Goal: Browse casually: Explore the website without a specific task or goal

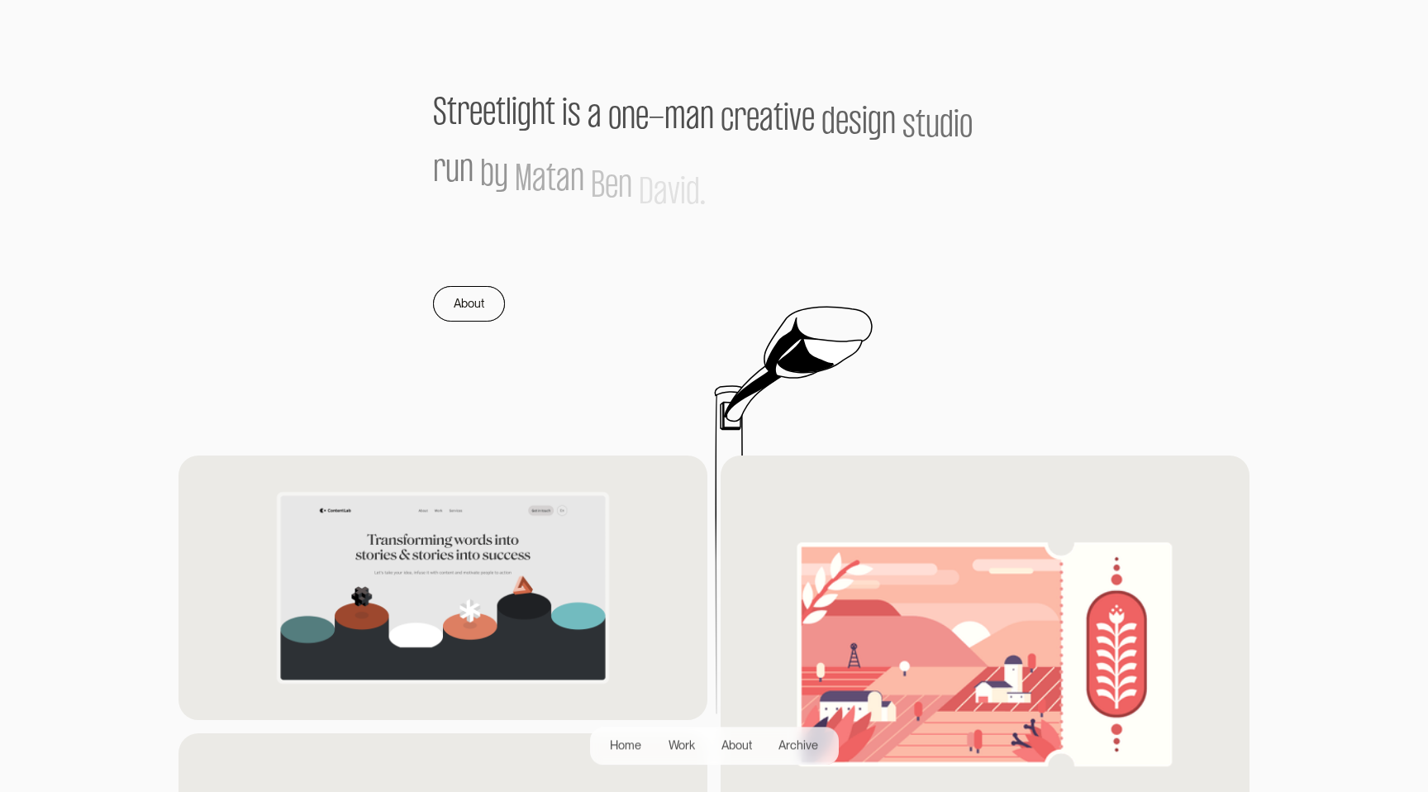
scroll to position [1101, 0]
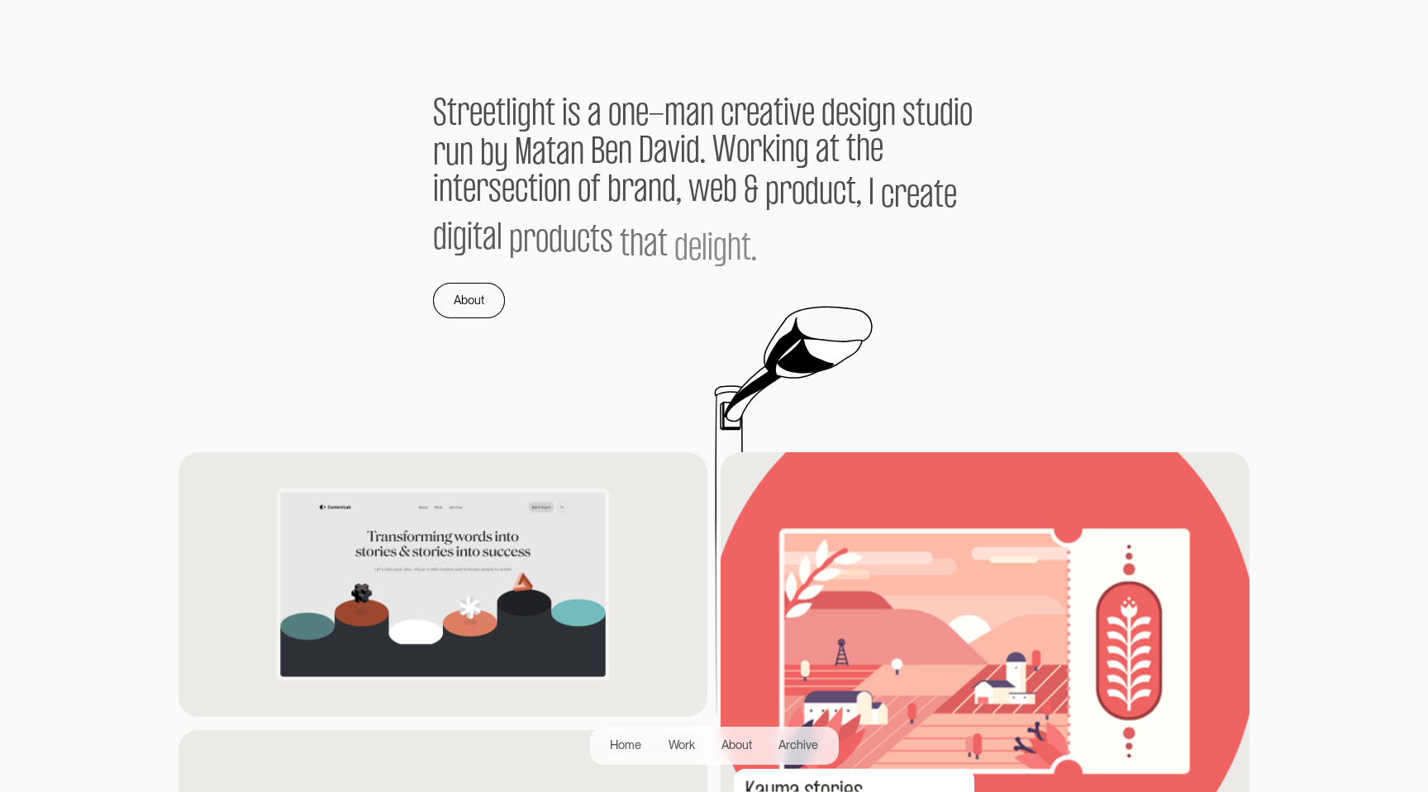
click at [798, 611] on img at bounding box center [985, 650] width 579 height 434
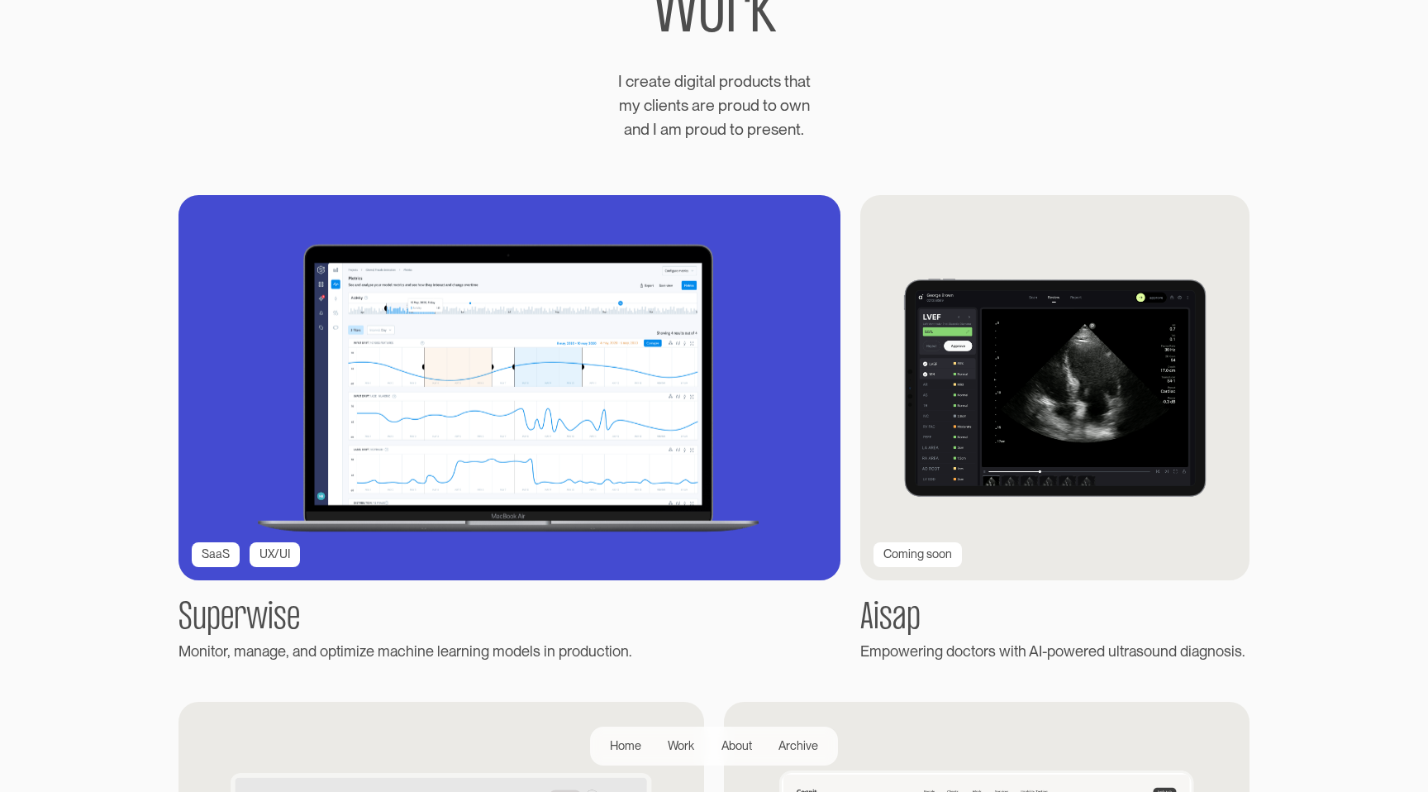
scroll to position [193, 0]
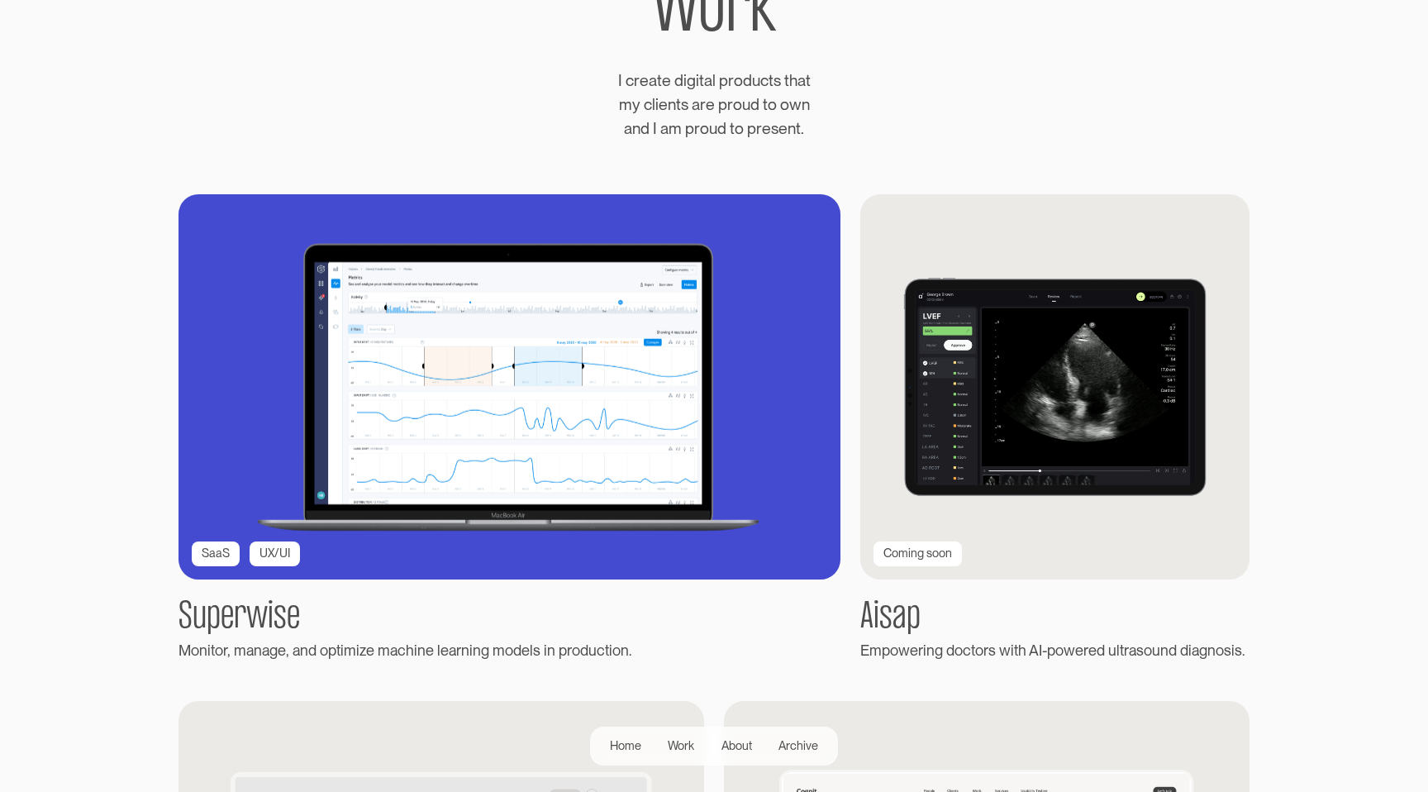
click at [420, 451] on img at bounding box center [509, 386] width 728 height 423
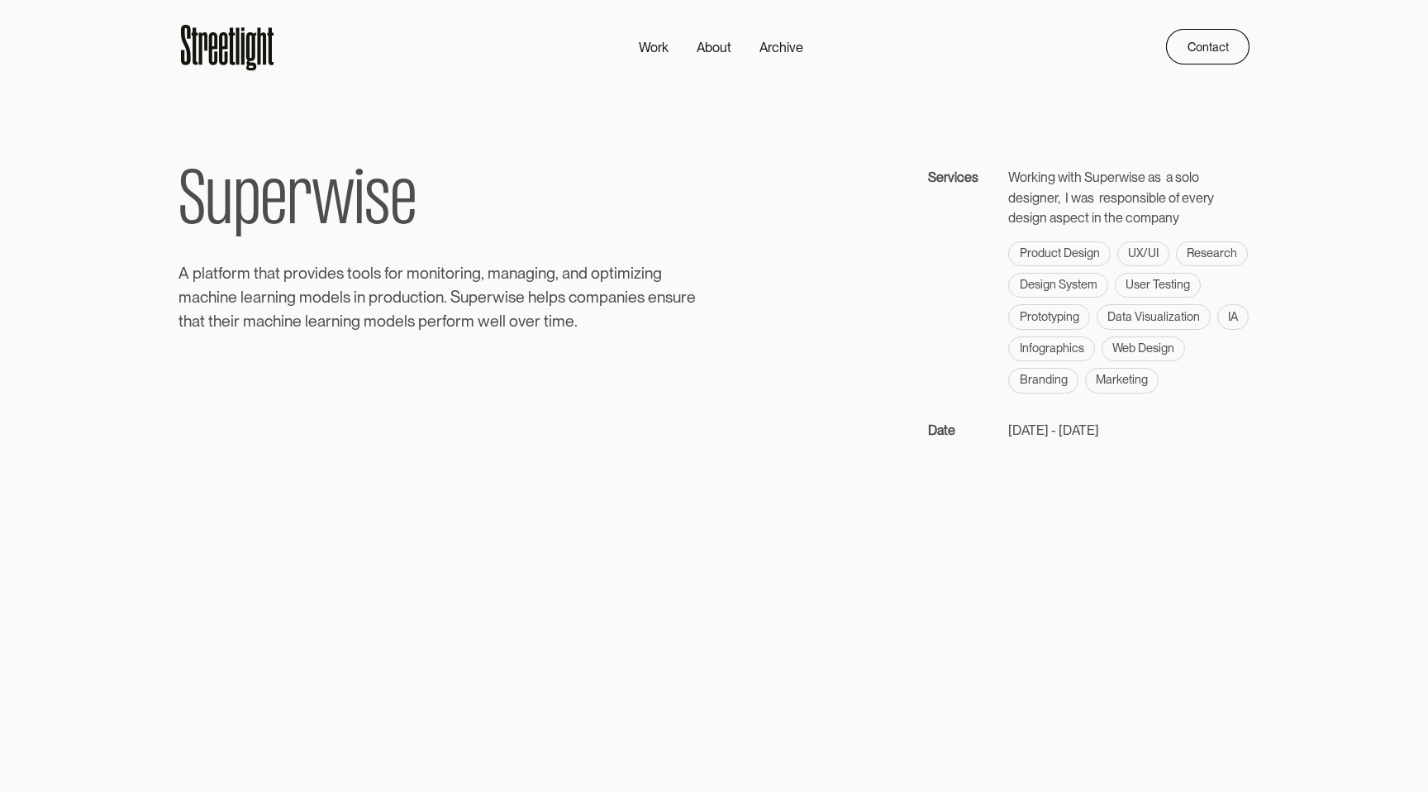
click at [821, 202] on div "S u p e r w i s e A p l a t f o r m t h a t p r o v i d e s t o o l s f o r m o…" at bounding box center [714, 303] width 1071 height 273
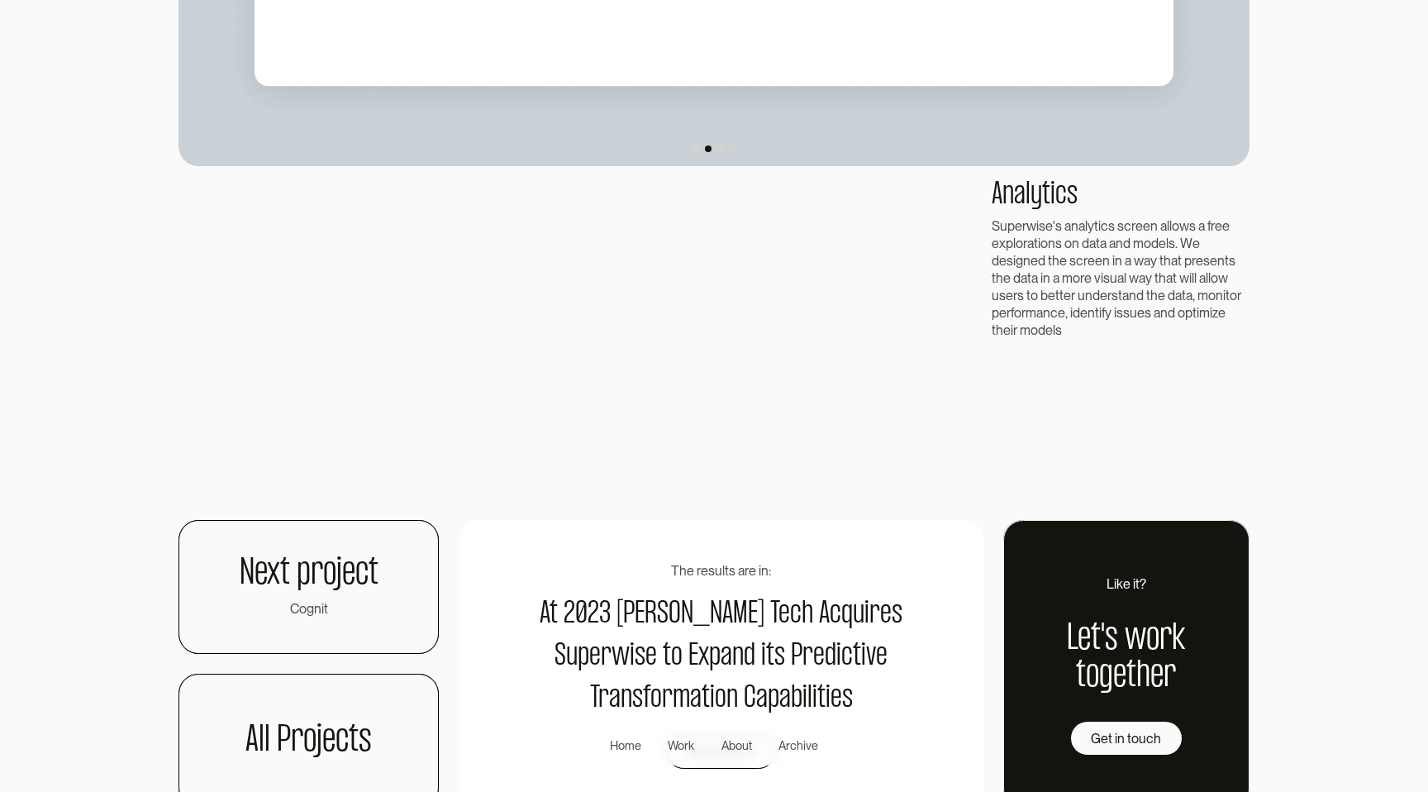
scroll to position [1862, 0]
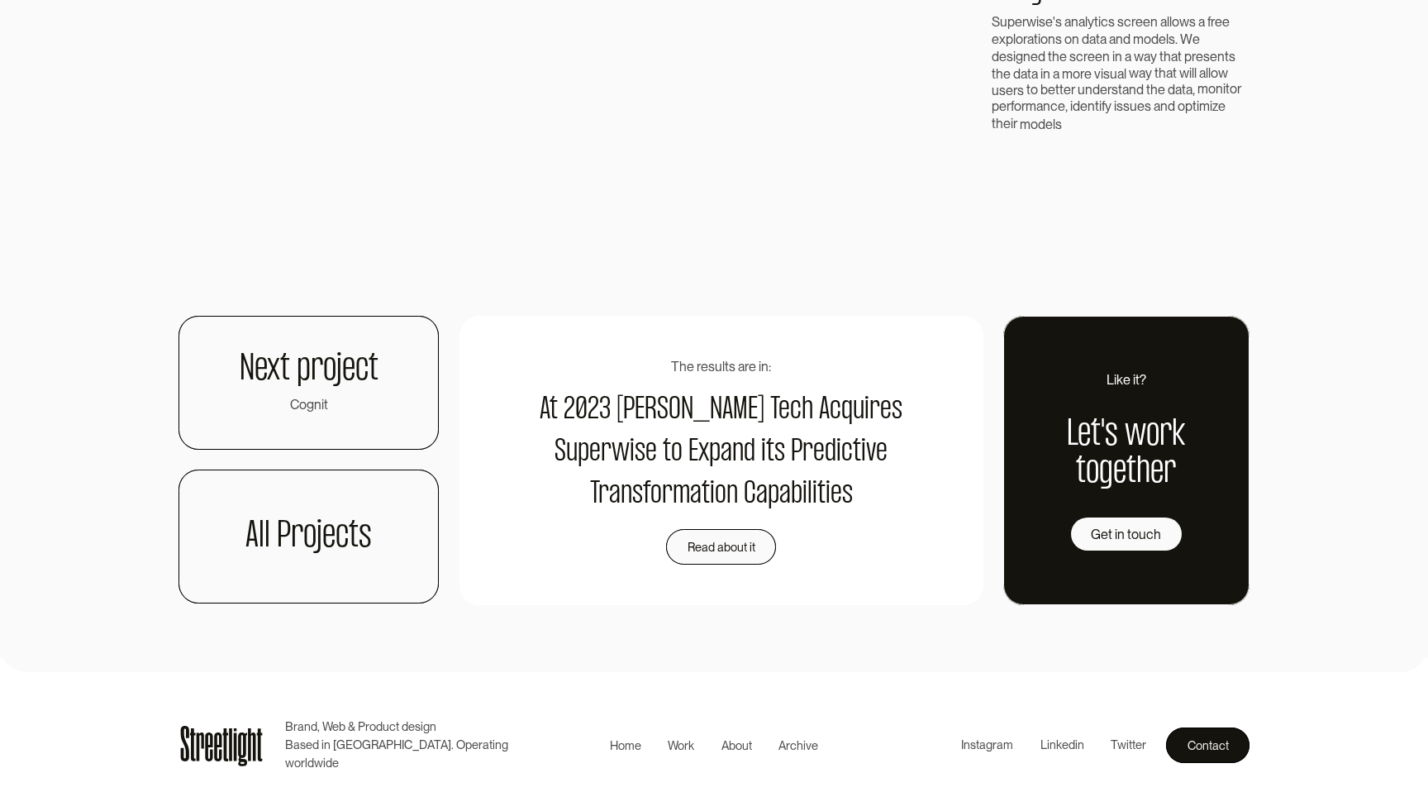
scroll to position [3947, 0]
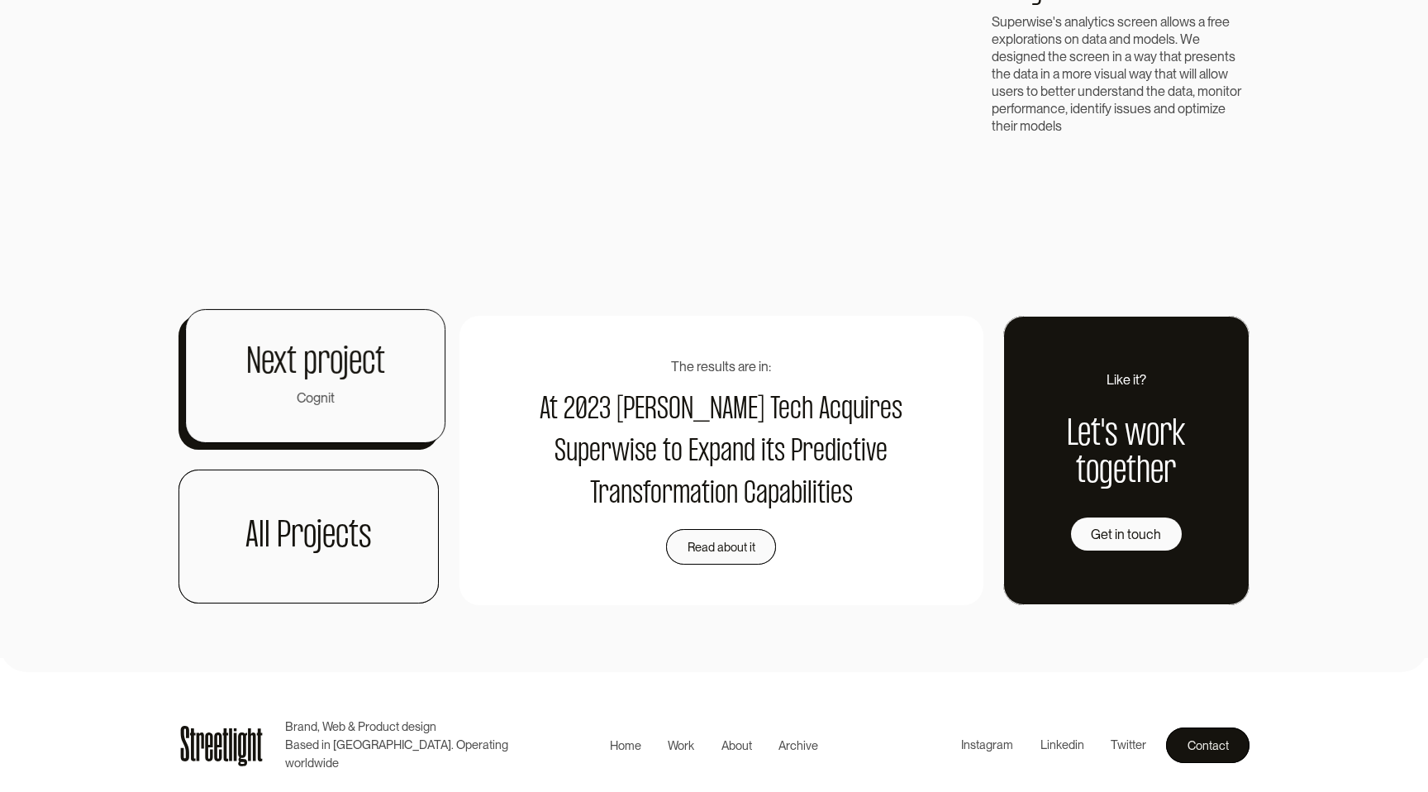
click at [322, 436] on link "Next project Cognit" at bounding box center [315, 376] width 260 height 134
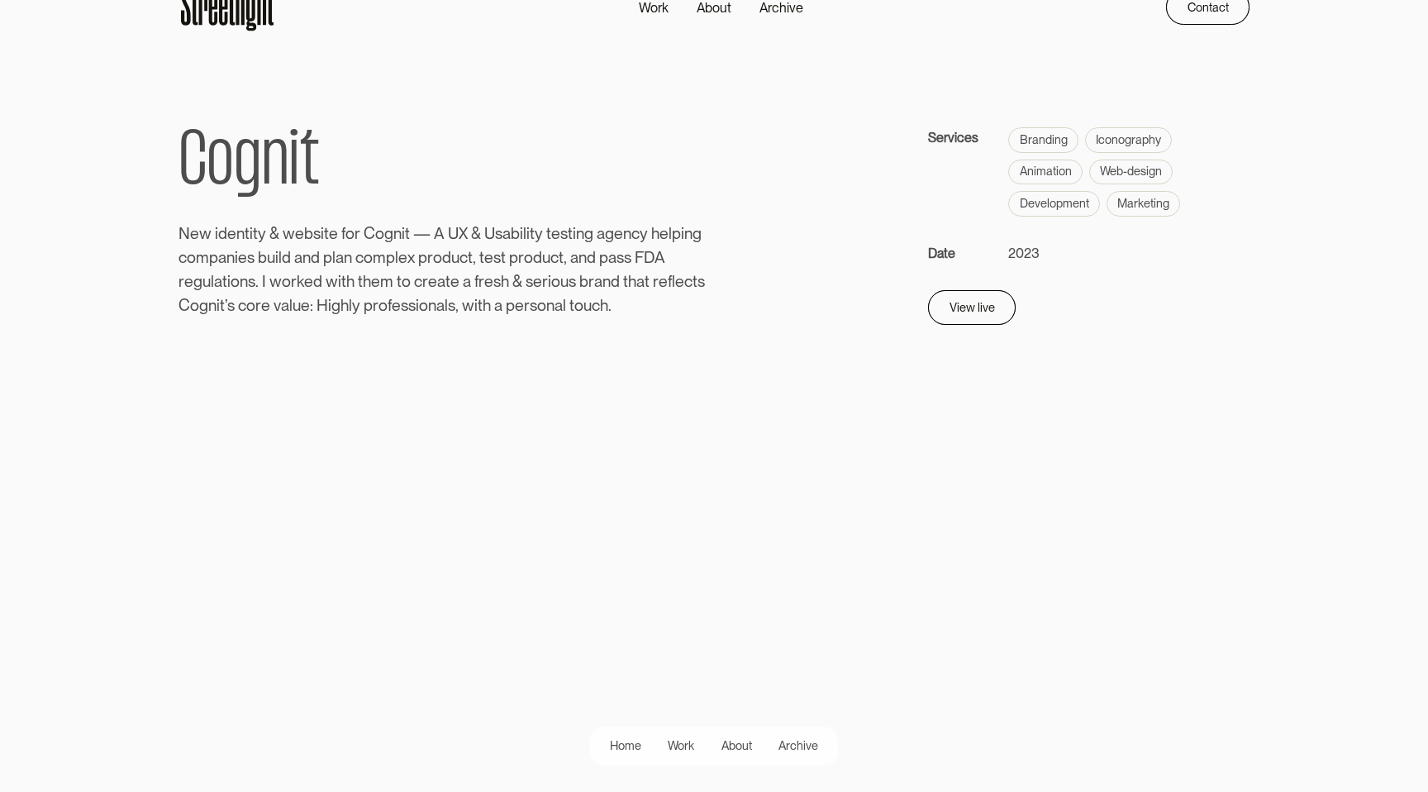
scroll to position [41, 0]
click at [994, 300] on link "View live" at bounding box center [967, 301] width 88 height 35
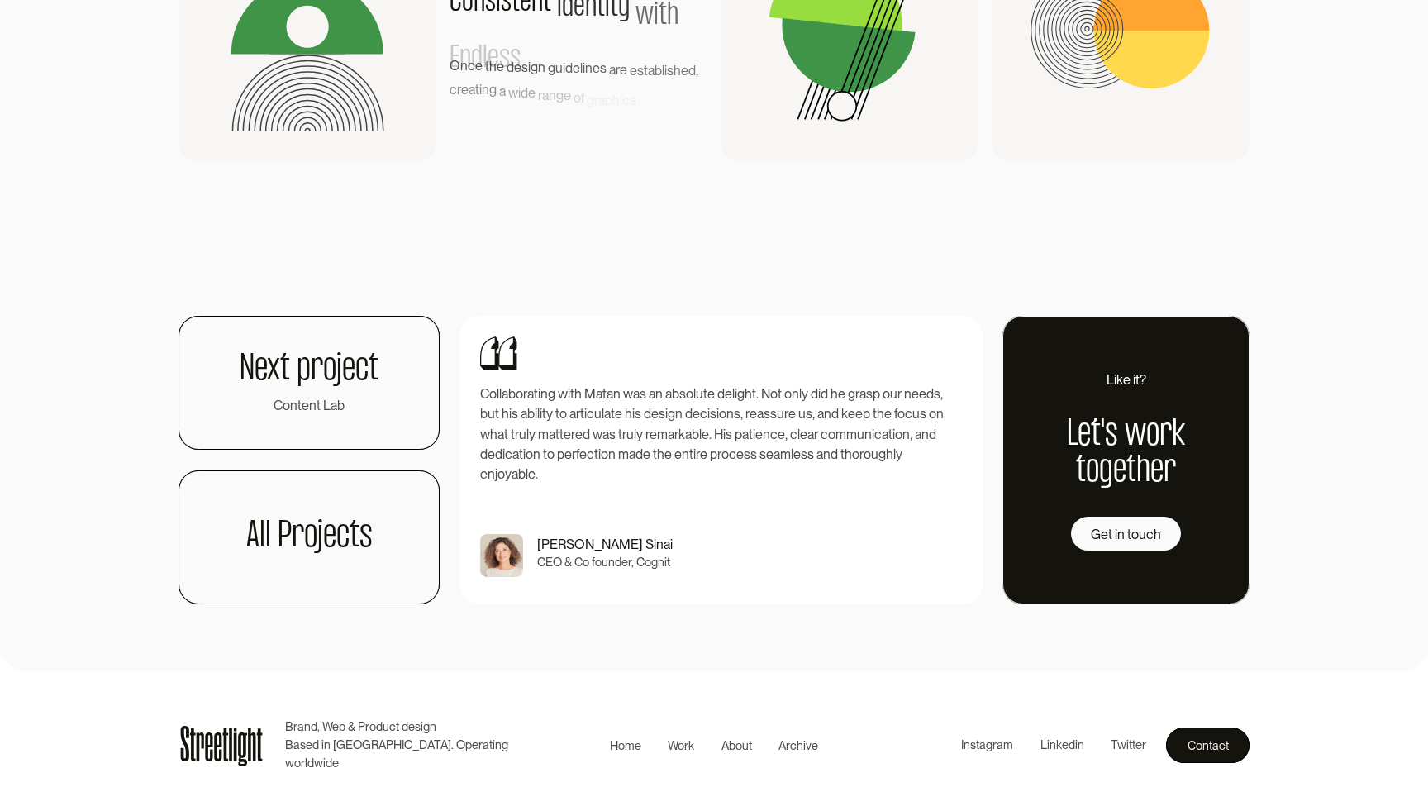
scroll to position [3825, 0]
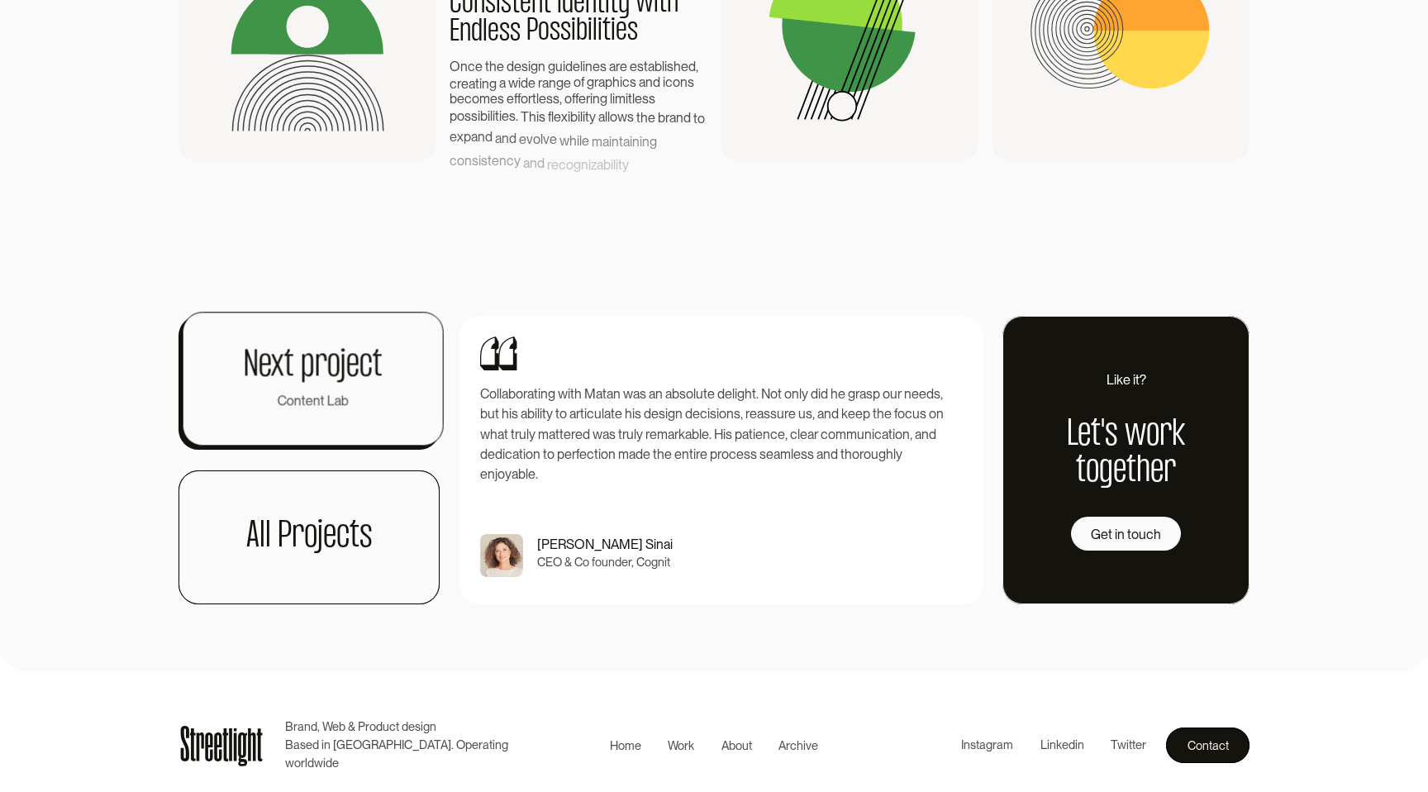
click at [303, 336] on link "Next project Content Lab" at bounding box center [313, 379] width 261 height 134
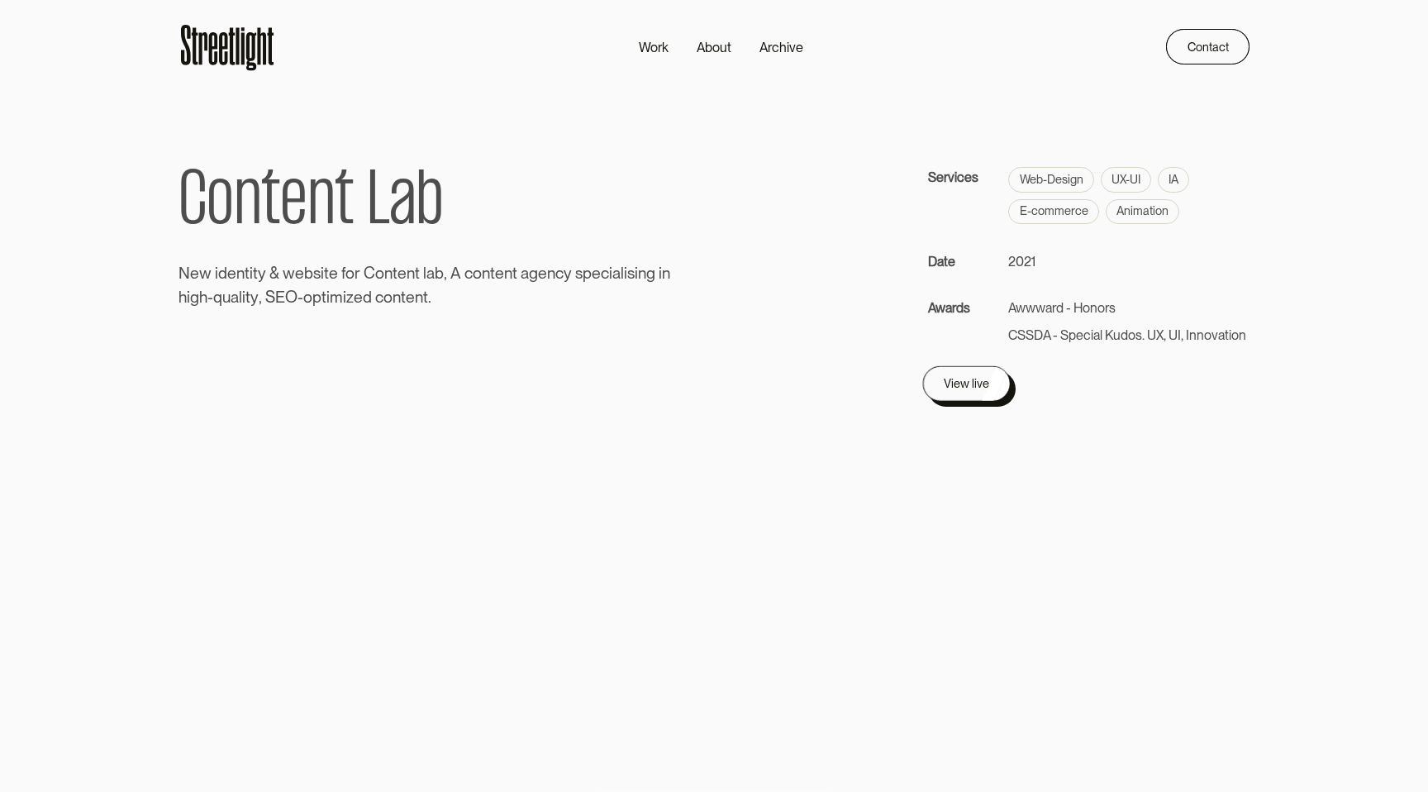
click at [979, 388] on div "View live" at bounding box center [966, 384] width 45 height 20
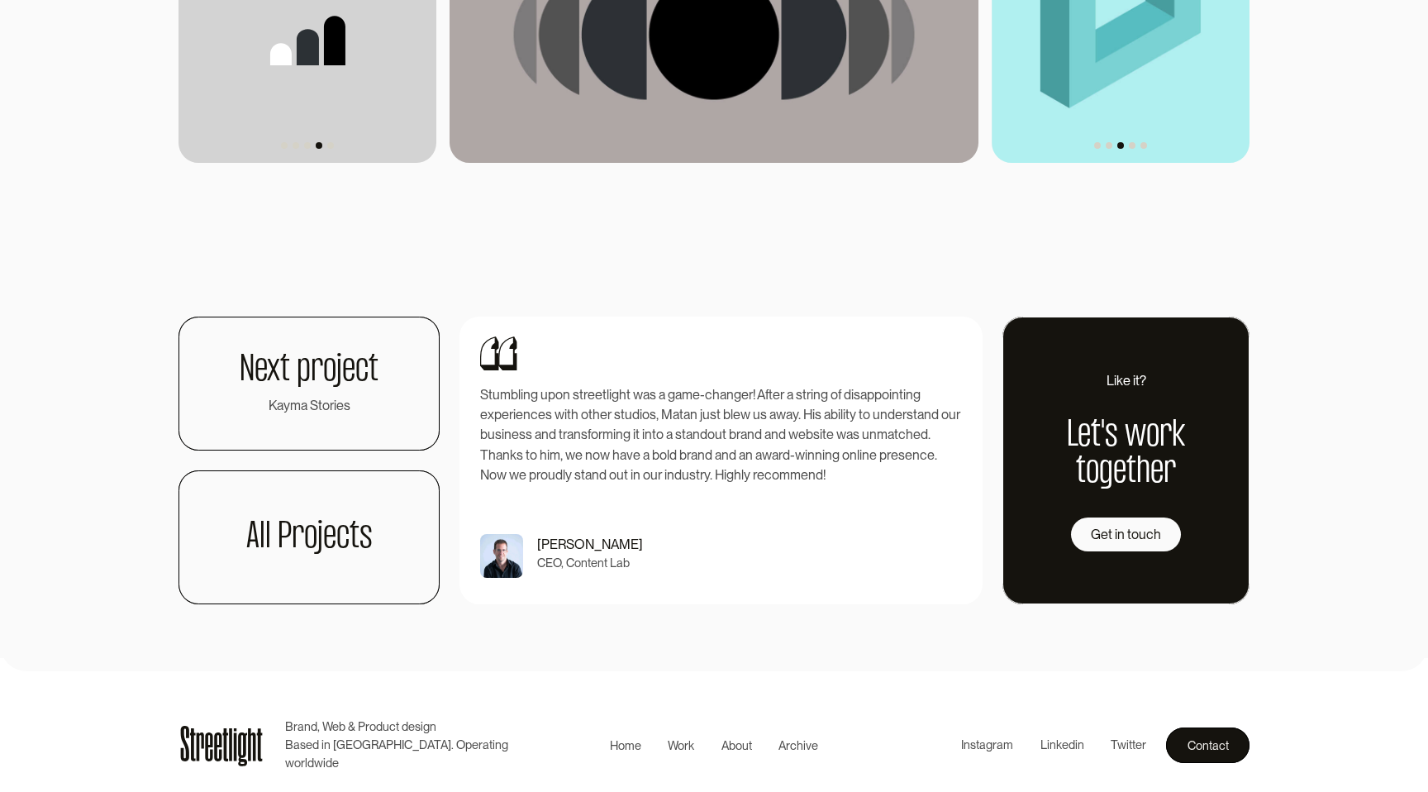
scroll to position [4550, 0]
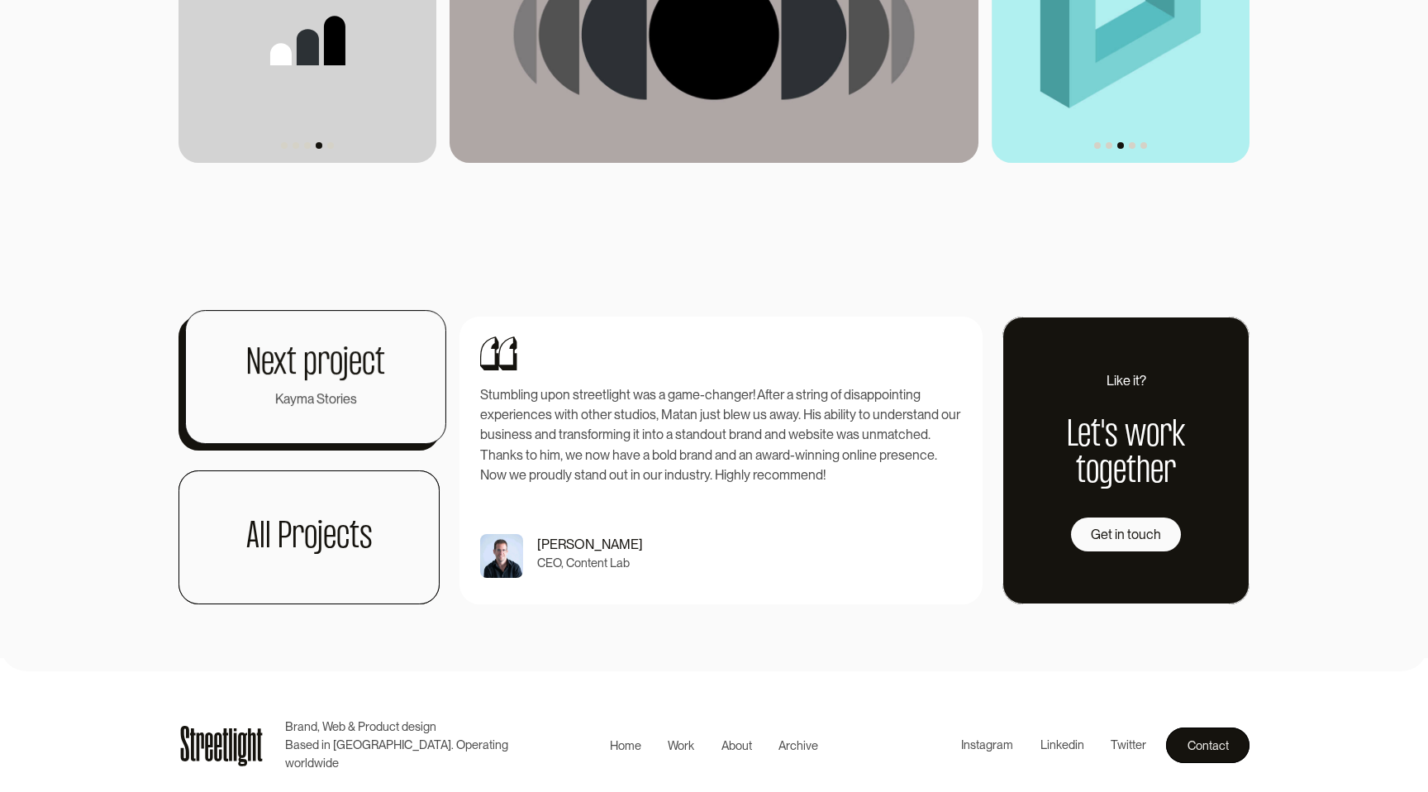
click at [325, 415] on link "Next project Kayma Stories" at bounding box center [315, 377] width 261 height 134
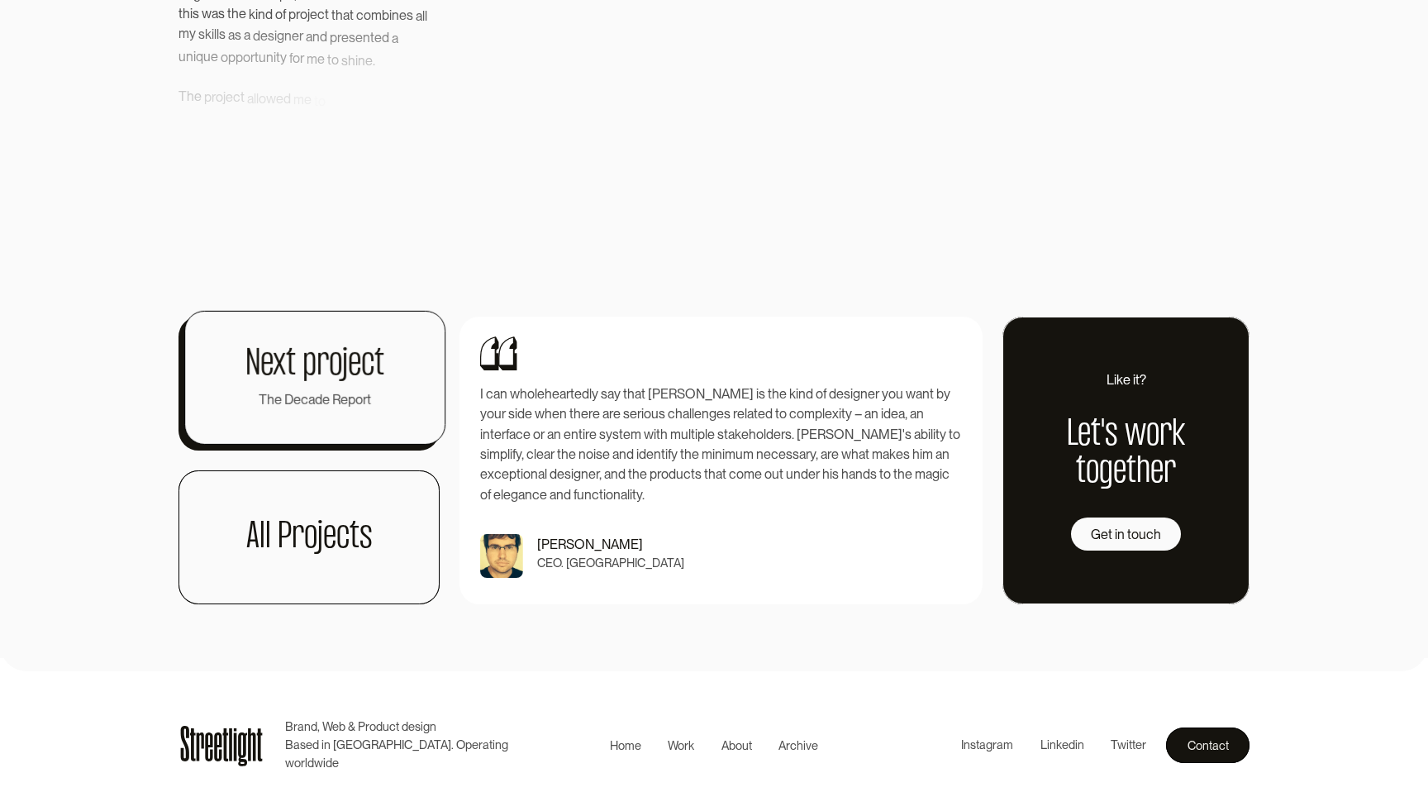
scroll to position [3943, 0]
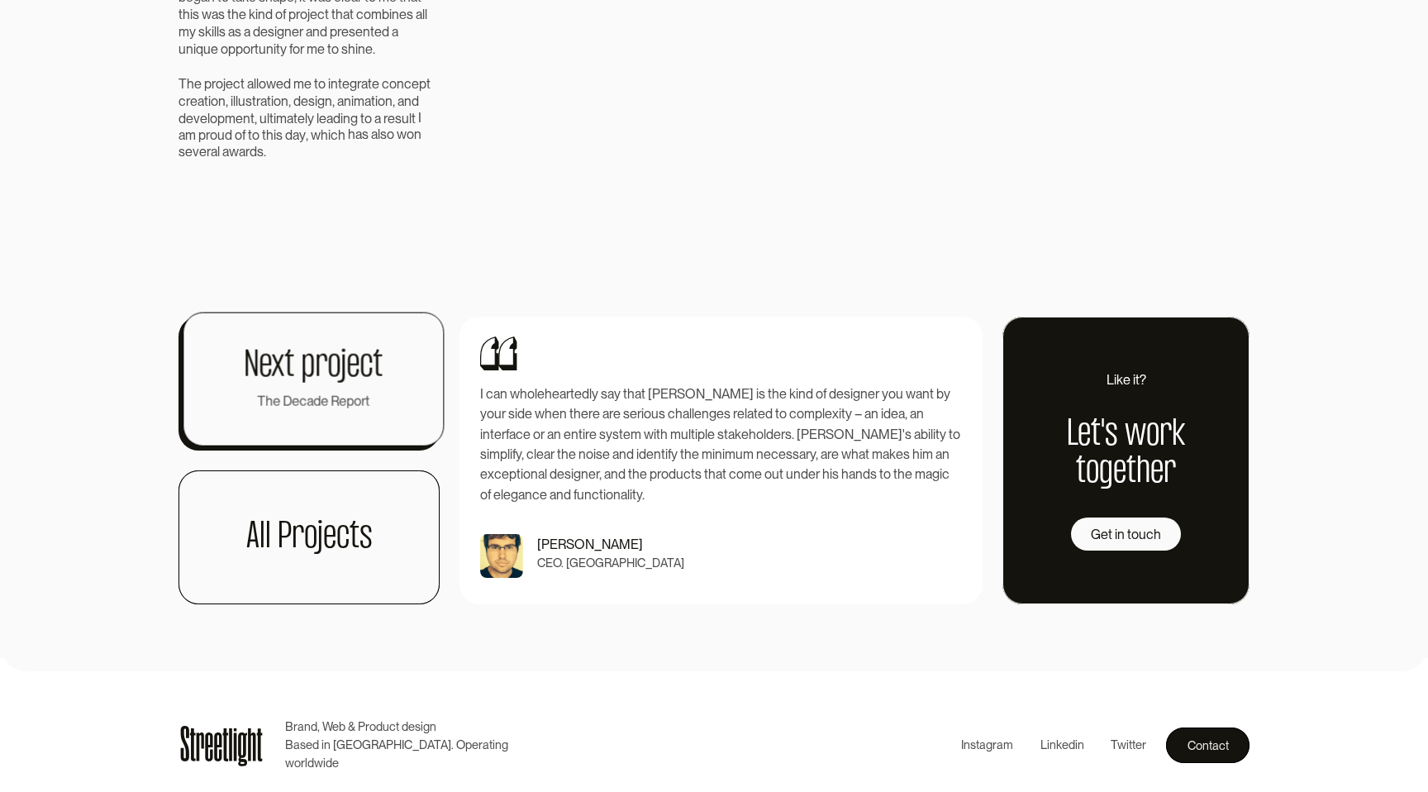
click at [360, 384] on h1 "Next project" at bounding box center [313, 365] width 139 height 37
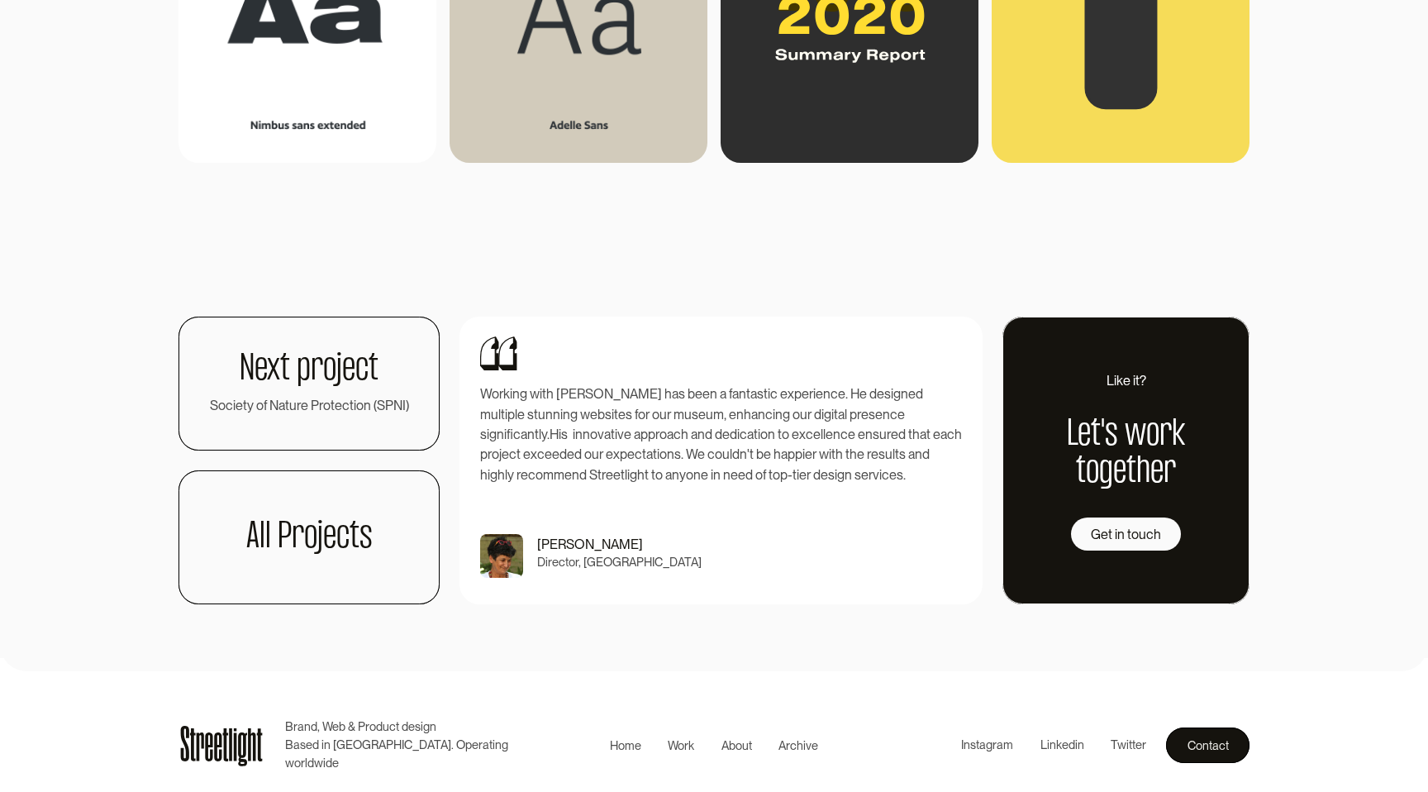
scroll to position [2815, 0]
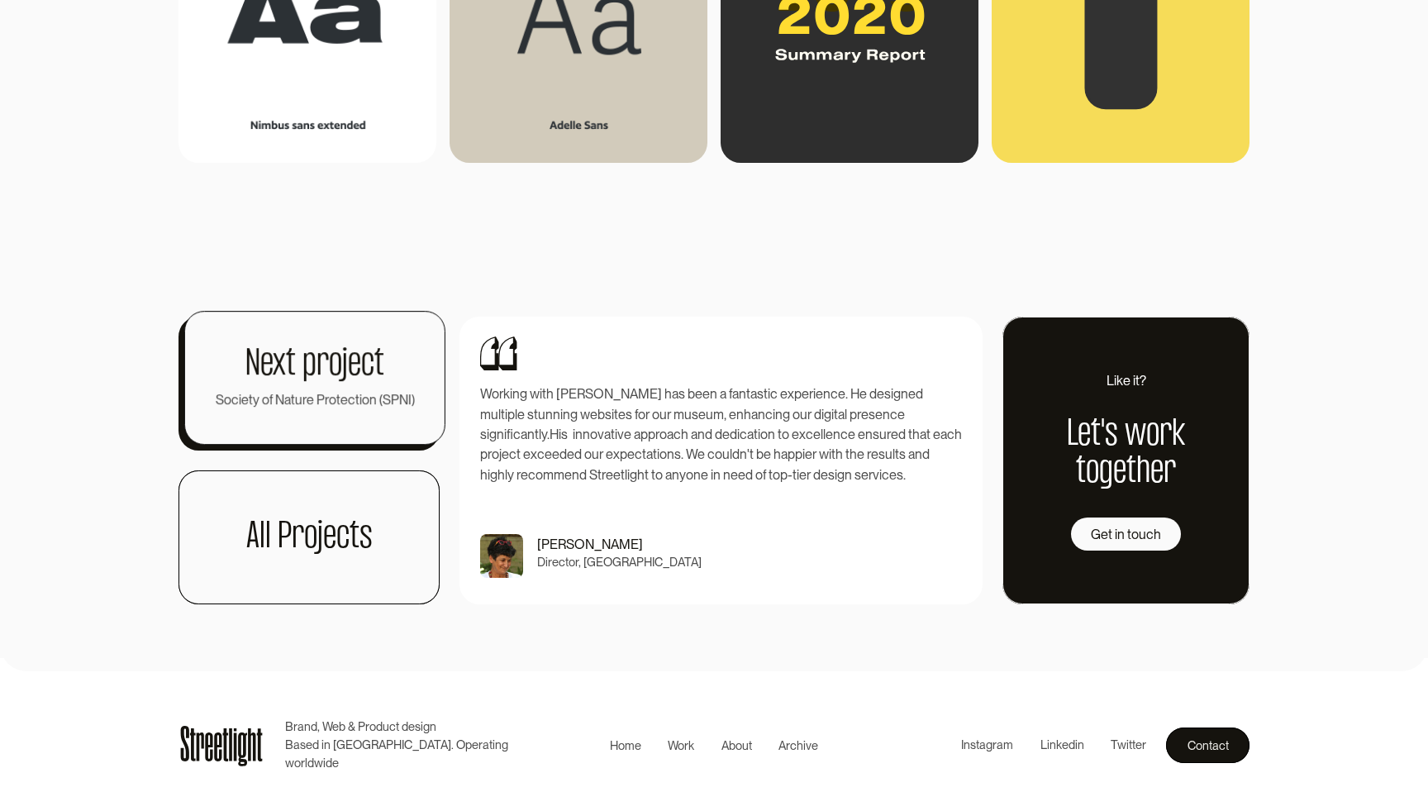
click at [316, 417] on link "Next project Society of Nature Protection (SPNI)" at bounding box center [314, 378] width 261 height 134
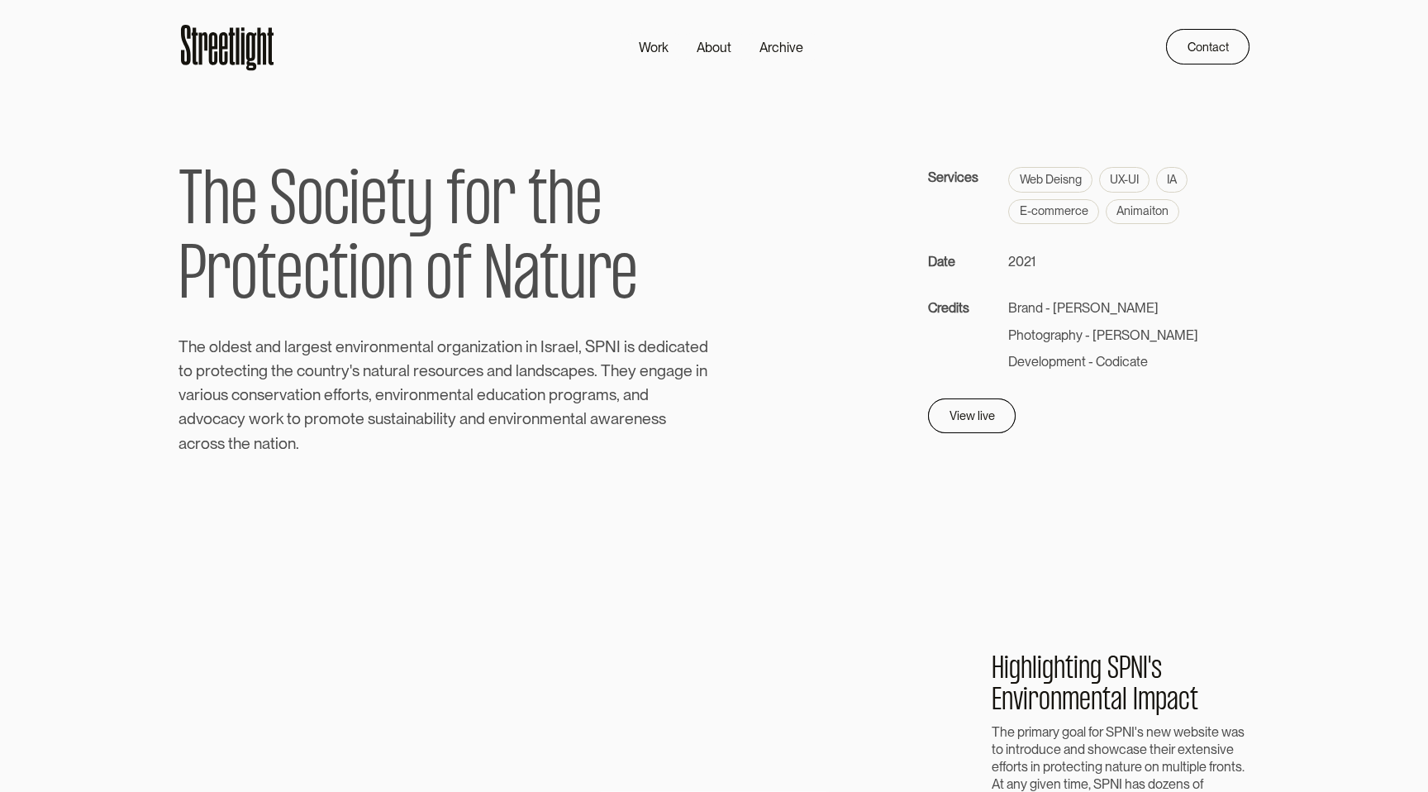
click at [227, 51] on icon at bounding box center [228, 47] width 98 height 54
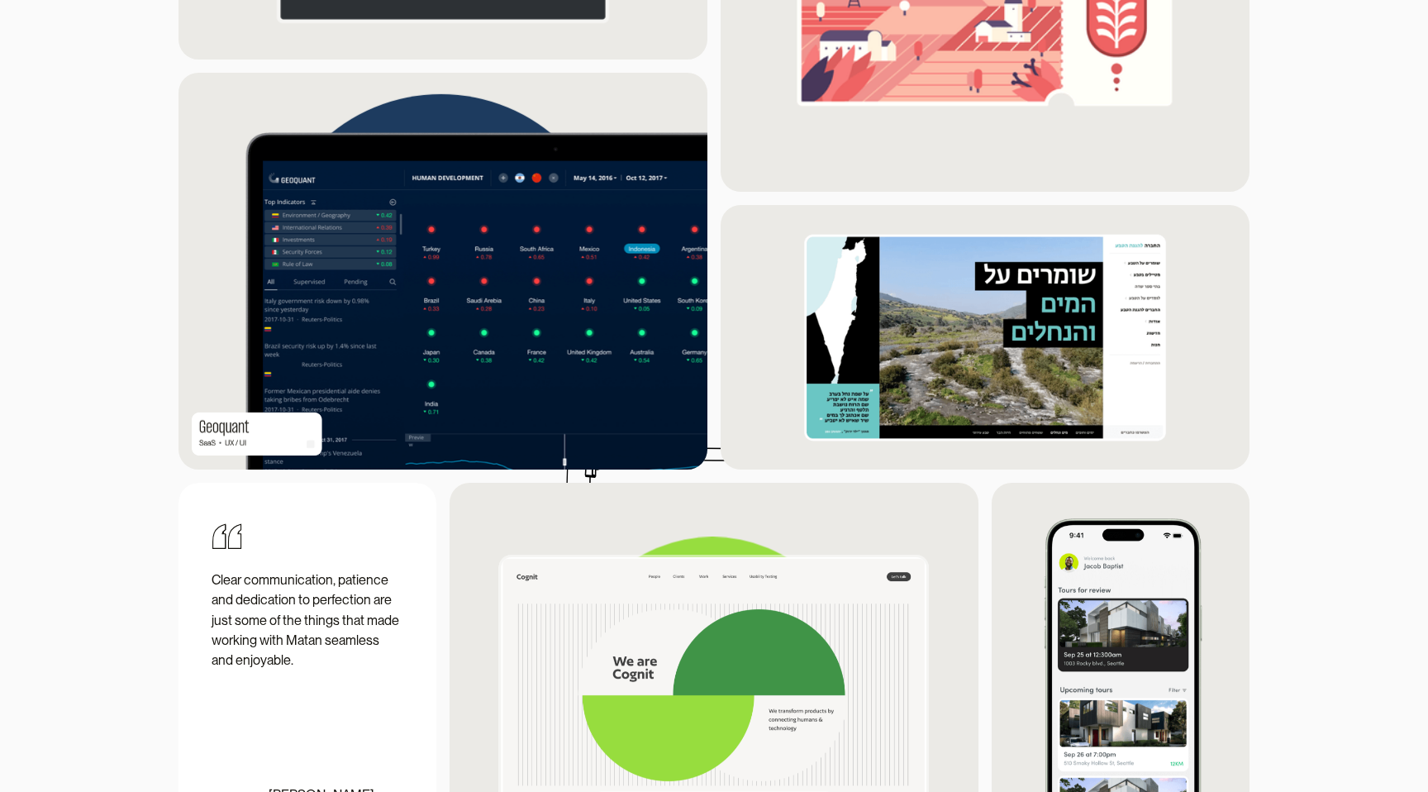
scroll to position [1750, 0]
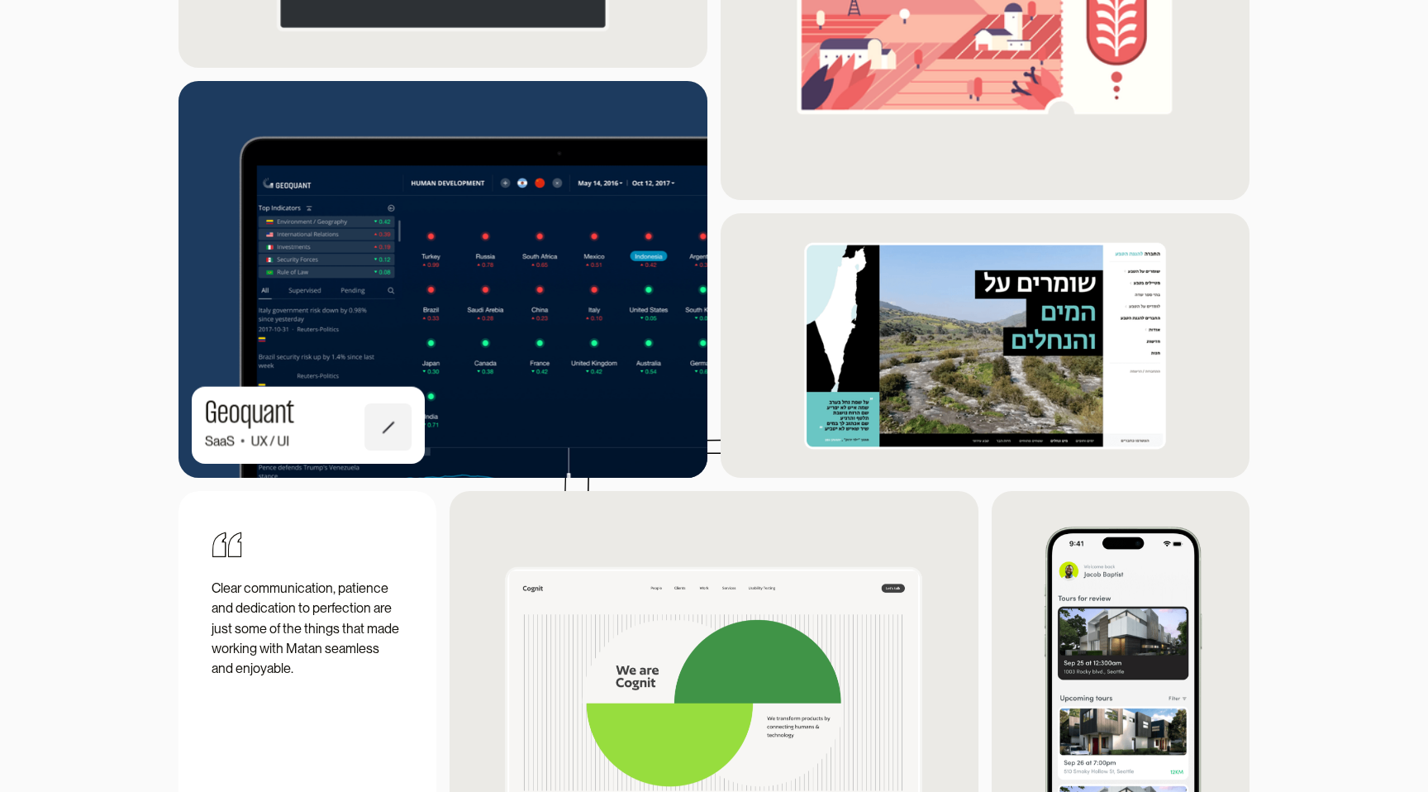
click at [594, 322] on img at bounding box center [443, 279] width 582 height 436
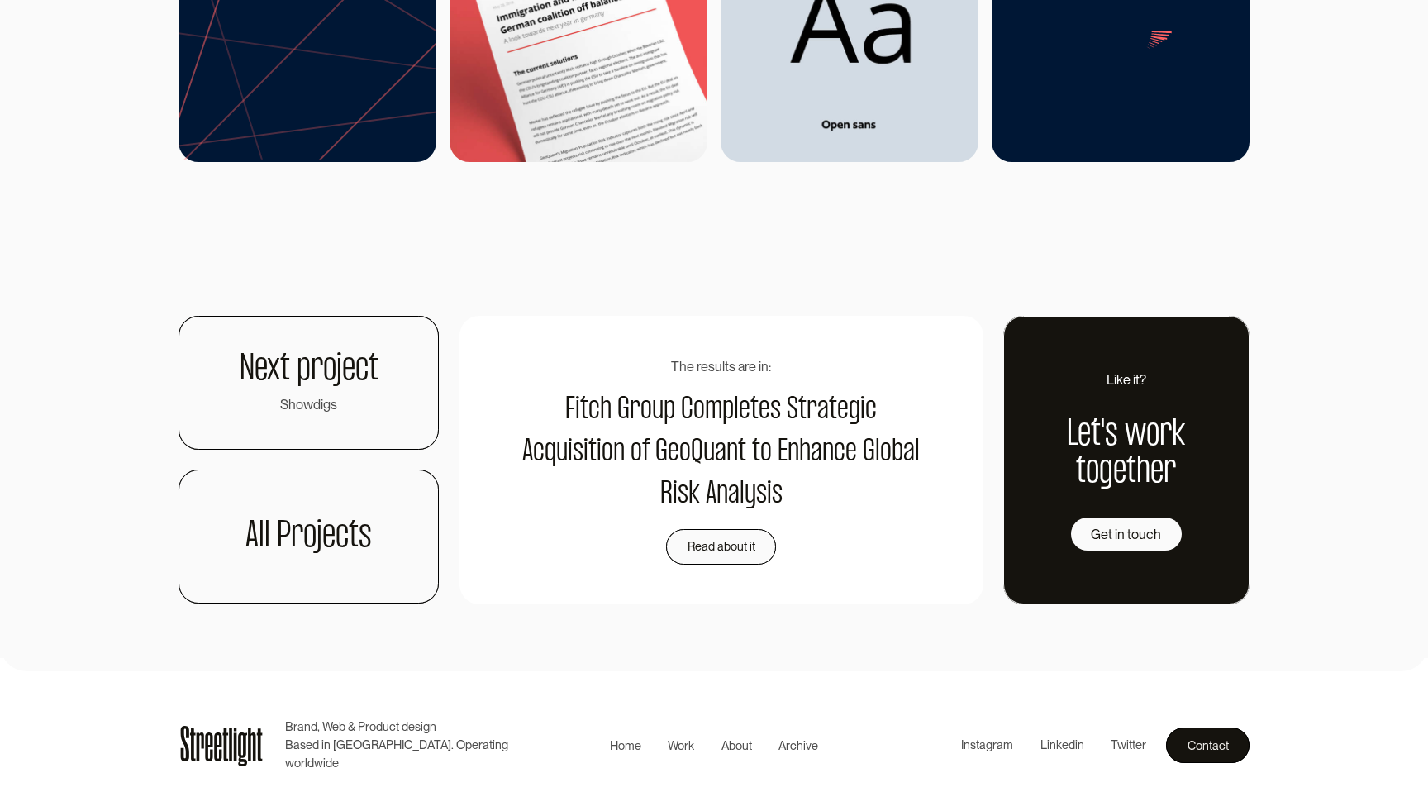
scroll to position [6720, 0]
click at [712, 532] on div "Read about it" at bounding box center [716, 542] width 68 height 20
click at [279, 360] on h1 "Next project" at bounding box center [309, 369] width 139 height 37
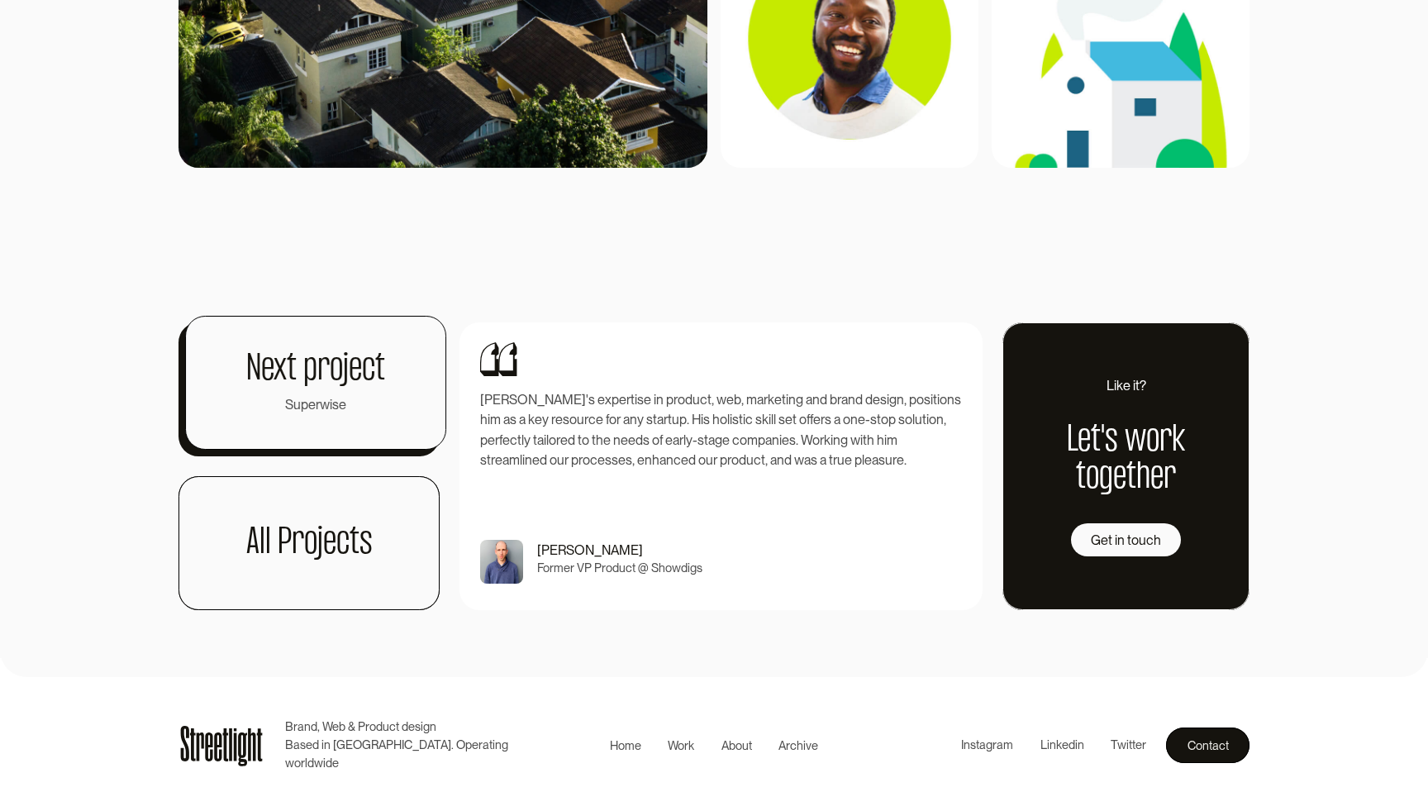
scroll to position [8582, 0]
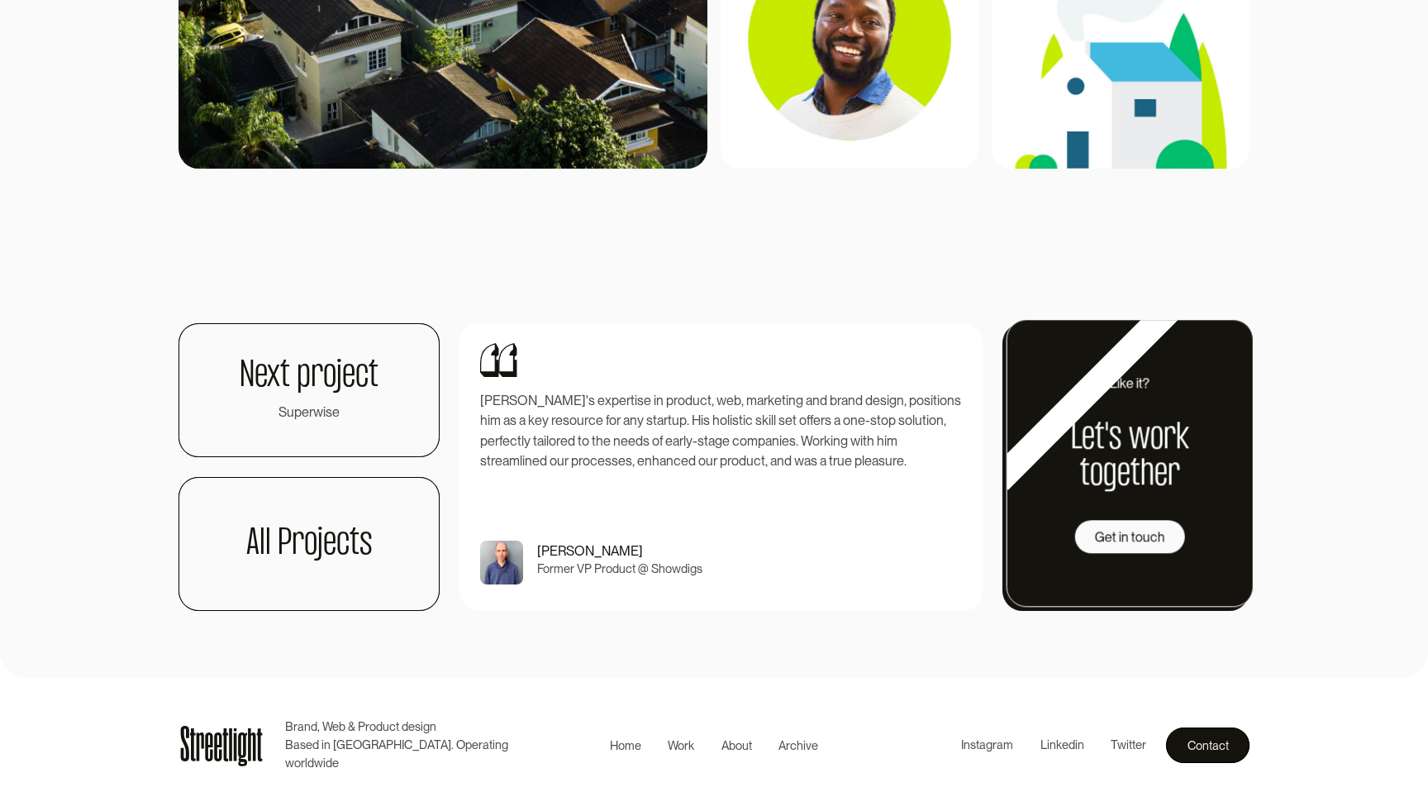
click at [1180, 324] on link "Like it? Let's work together Get in touch" at bounding box center [1130, 463] width 247 height 288
